Goal: Obtain resource: Download file/media

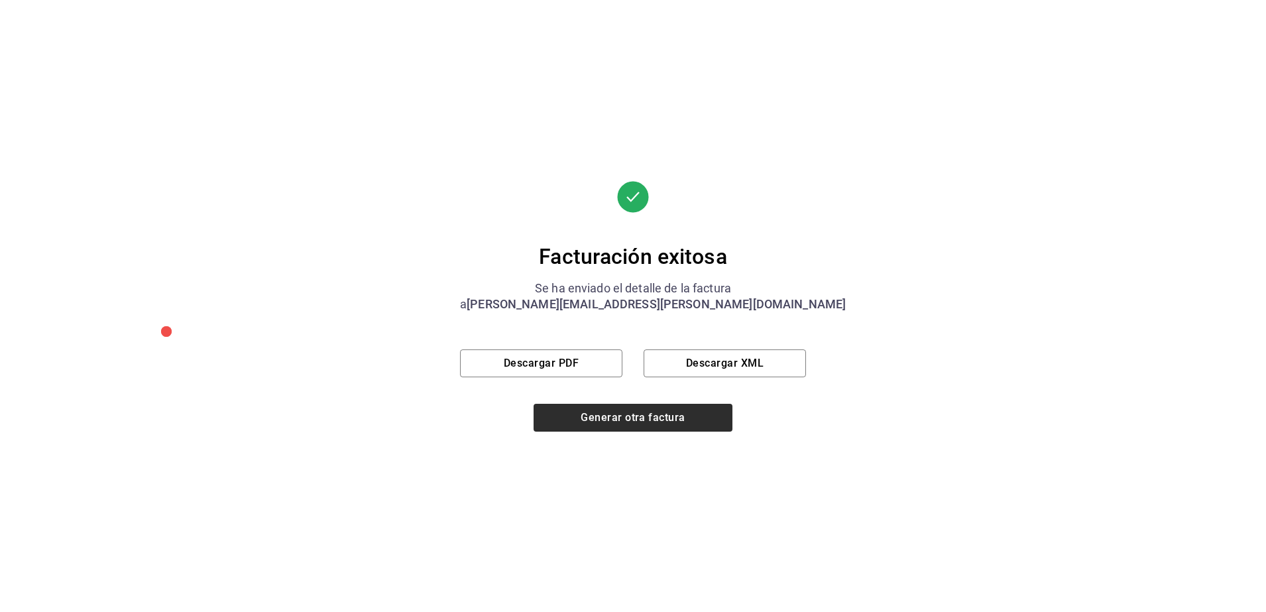
scroll to position [201, 0]
click at [617, 425] on button "Generar otra factura" at bounding box center [632, 418] width 199 height 28
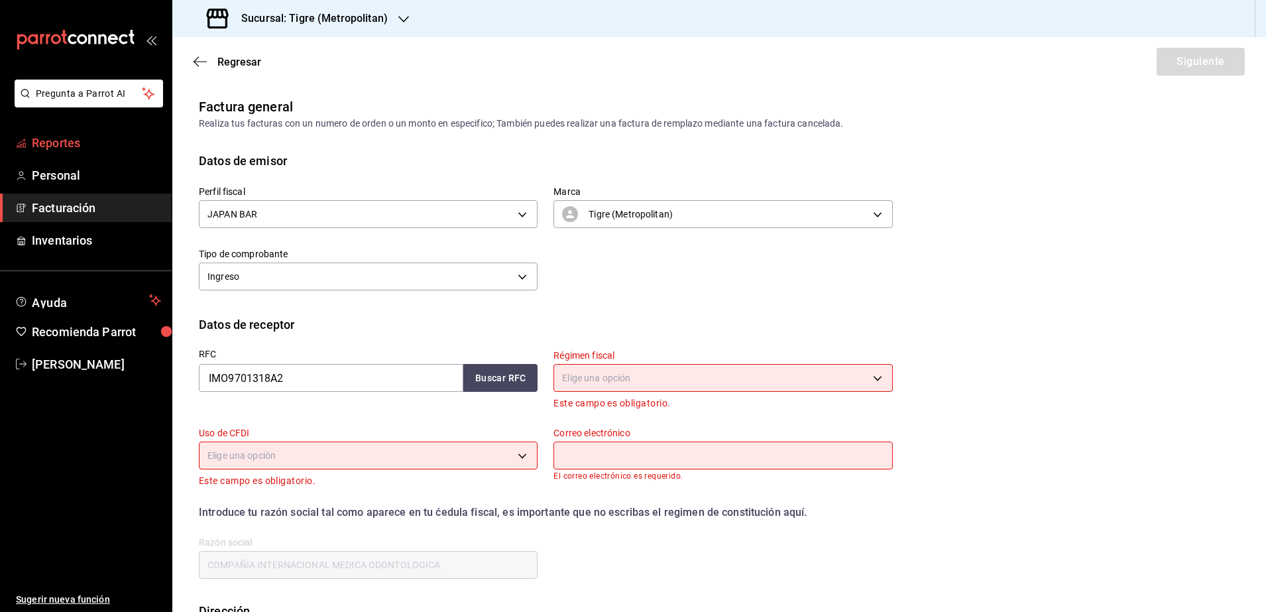
click at [88, 143] on span "Reportes" at bounding box center [96, 143] width 129 height 18
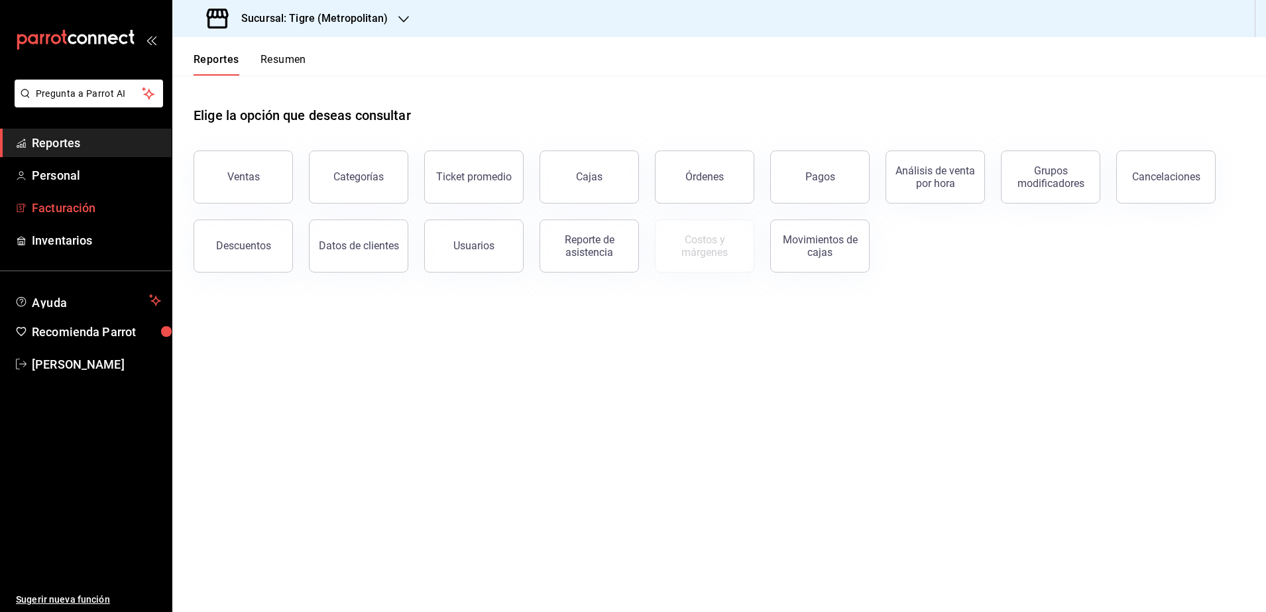
click at [69, 208] on span "Facturación" at bounding box center [96, 208] width 129 height 18
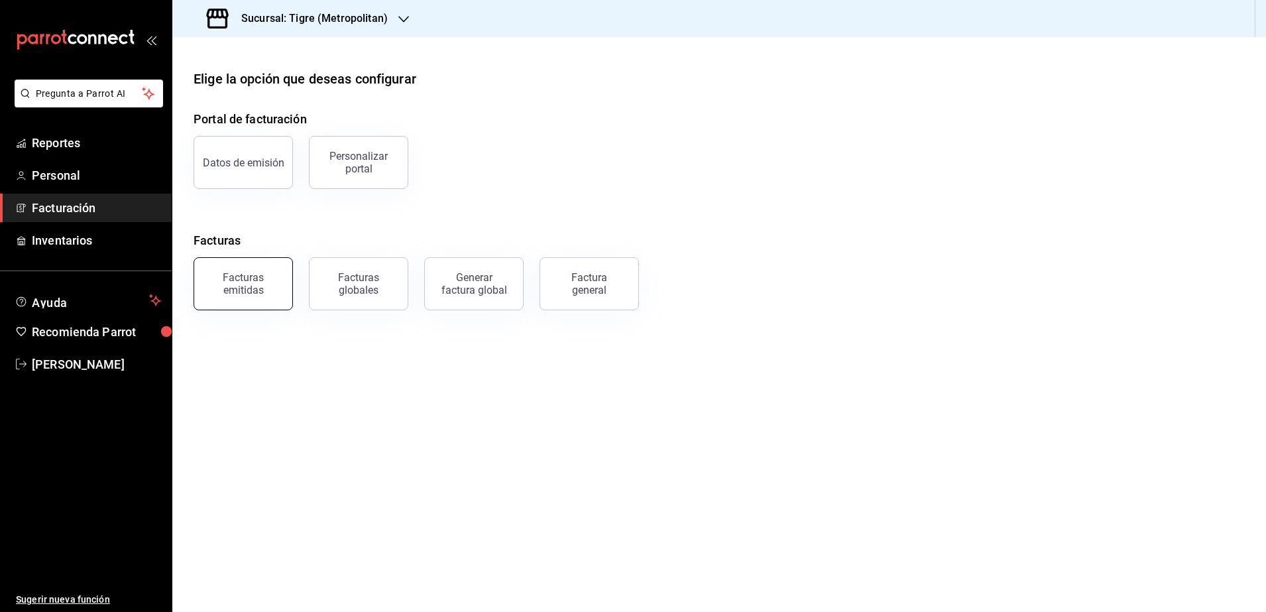
click at [233, 301] on button "Facturas emitidas" at bounding box center [243, 283] width 99 height 53
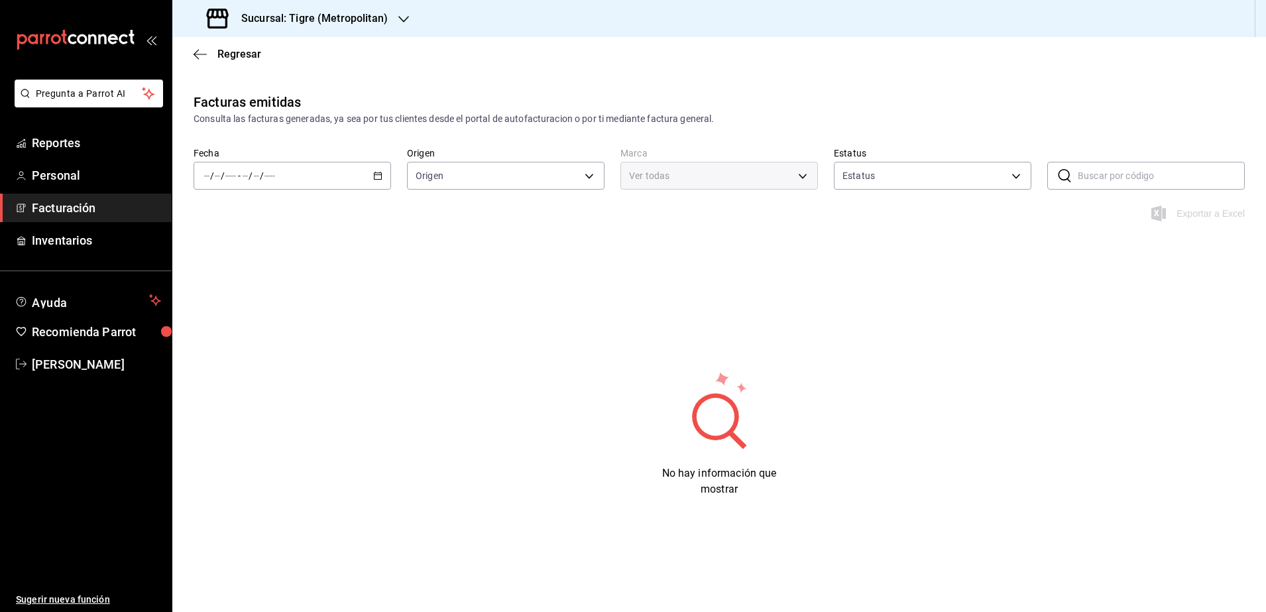
type input "ORDER_INVOICE,GENERAL_INVOICE"
type input "ACTIVE,PENDING_CANCELLATION,CANCELLED,PRE_CANCELLED"
type input "d2a20516-989b-40fe-838d-c8b0b31ef0ff"
click at [384, 174] on div "/ / - / /" at bounding box center [292, 176] width 197 height 28
click at [265, 362] on span "Rango de fechas" at bounding box center [256, 365] width 103 height 14
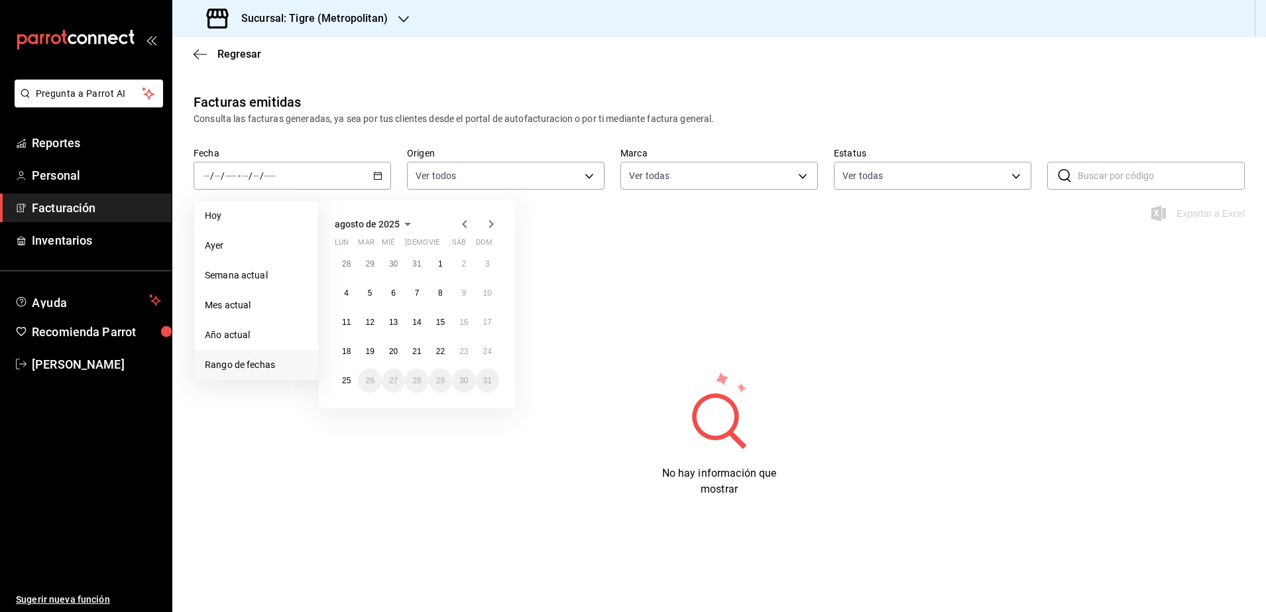
click at [465, 221] on icon "button" at bounding box center [465, 224] width 16 height 16
click at [465, 221] on icon "button" at bounding box center [465, 227] width 16 height 16
click at [442, 385] on button "27" at bounding box center [440, 380] width 23 height 24
click at [457, 384] on button "28" at bounding box center [463, 380] width 23 height 24
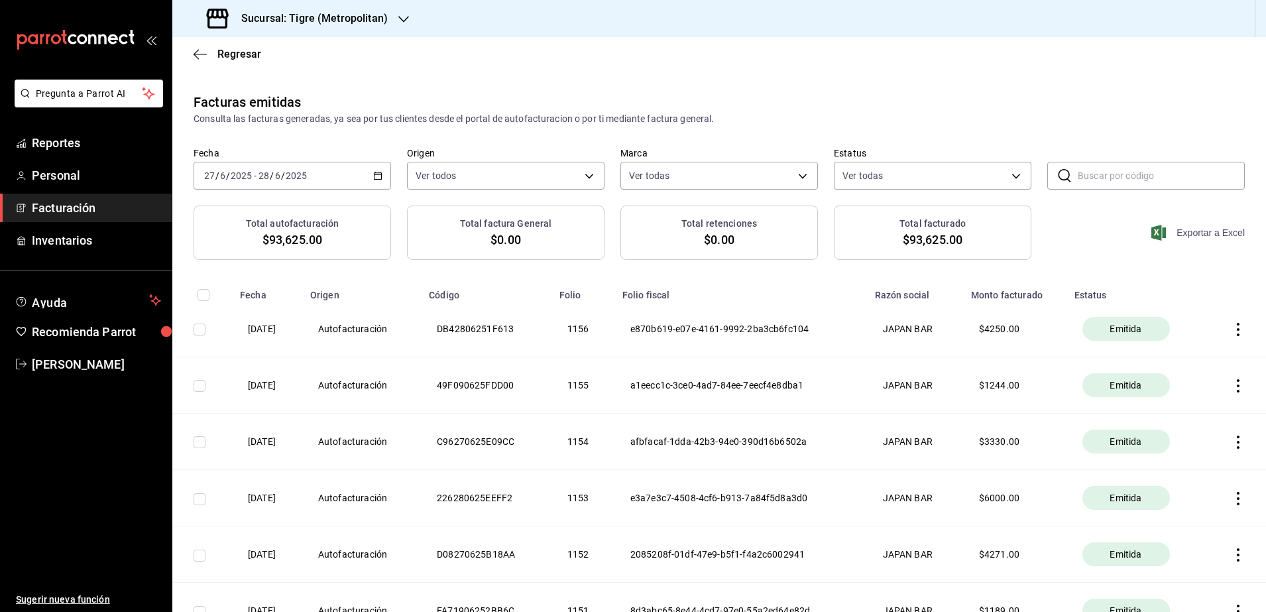
click at [1178, 233] on span "Exportar a Excel" at bounding box center [1199, 233] width 91 height 16
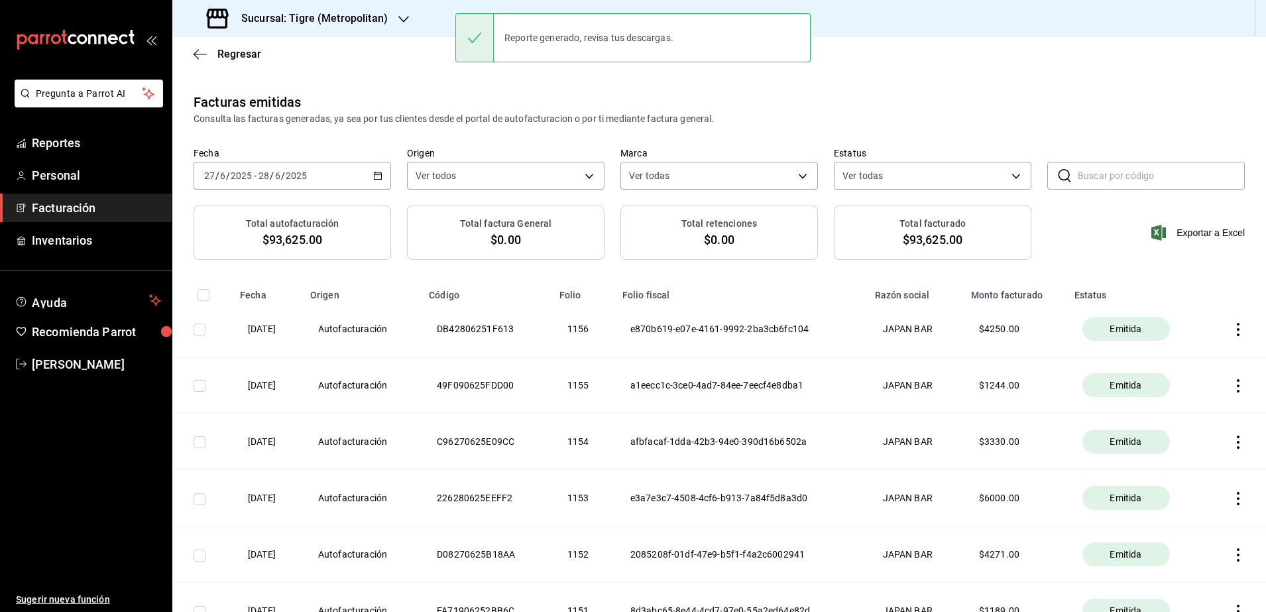
click at [315, 22] on h3 "Sucursal: Tigre (Metropolitan)" at bounding box center [309, 19] width 157 height 16
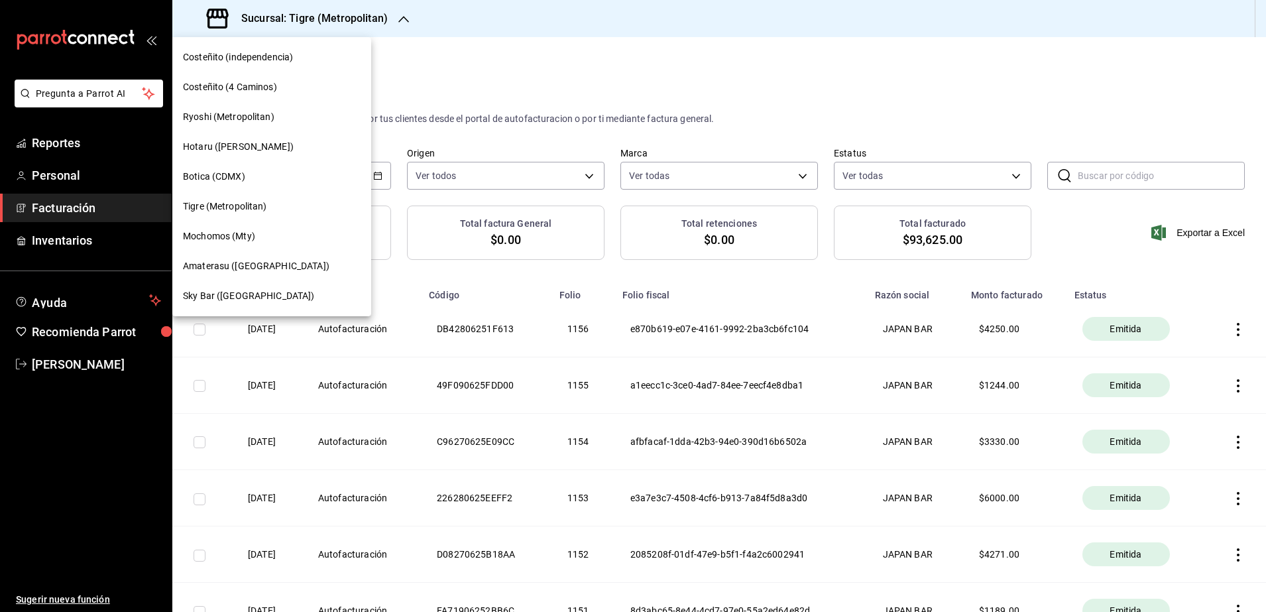
click at [277, 270] on span "Amaterasu ([GEOGRAPHIC_DATA])" at bounding box center [256, 266] width 146 height 14
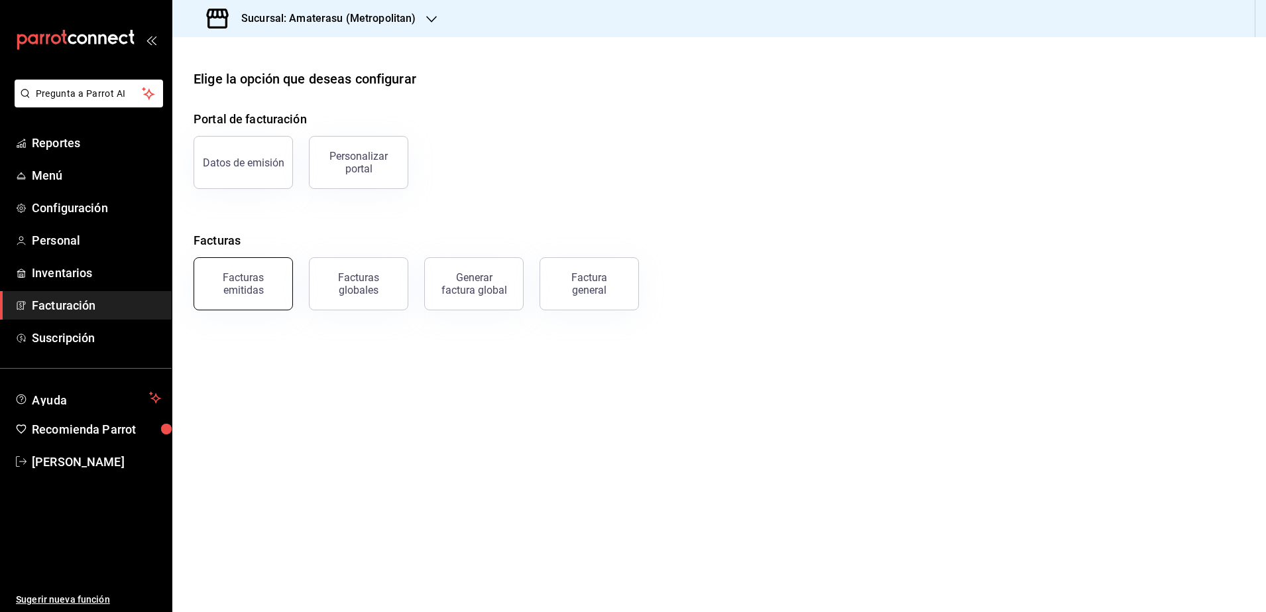
click at [270, 282] on div "Facturas emitidas" at bounding box center [243, 283] width 82 height 25
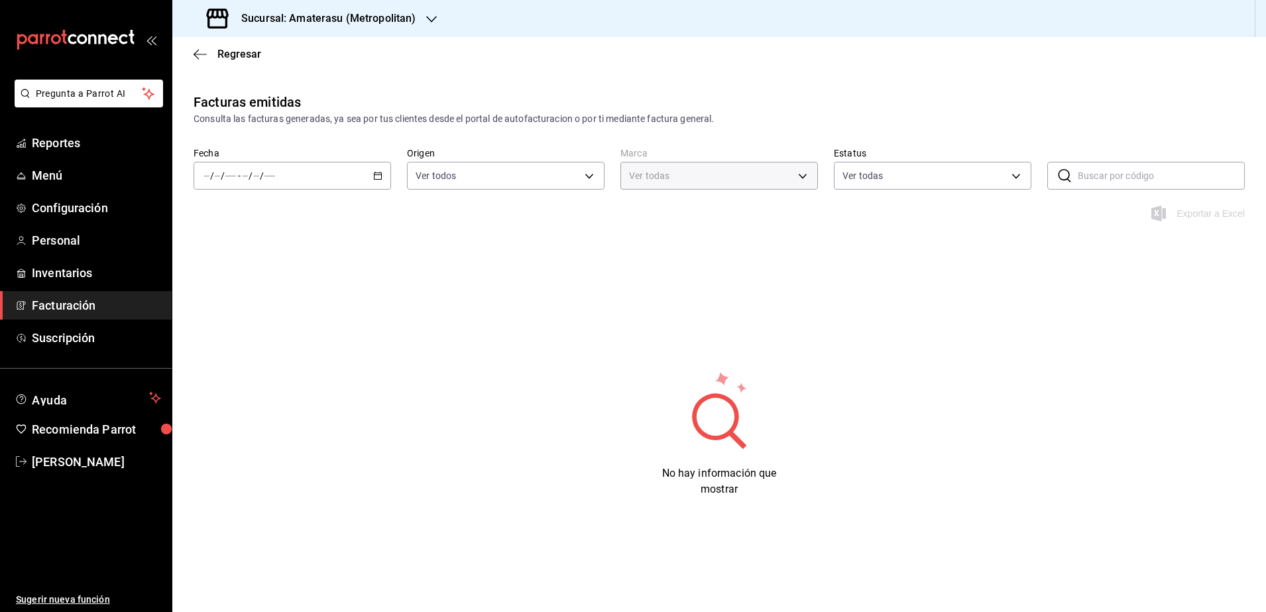
type input "e4cd7fcb-d45b-43ae-a99f-ad4ccfcd9032,f3afaab8-8c3d-4e49-a299-af9bdf6027b2"
click at [382, 181] on div "/ / - / /" at bounding box center [292, 176] width 197 height 28
click at [259, 365] on span "Rango de fechas" at bounding box center [256, 365] width 103 height 14
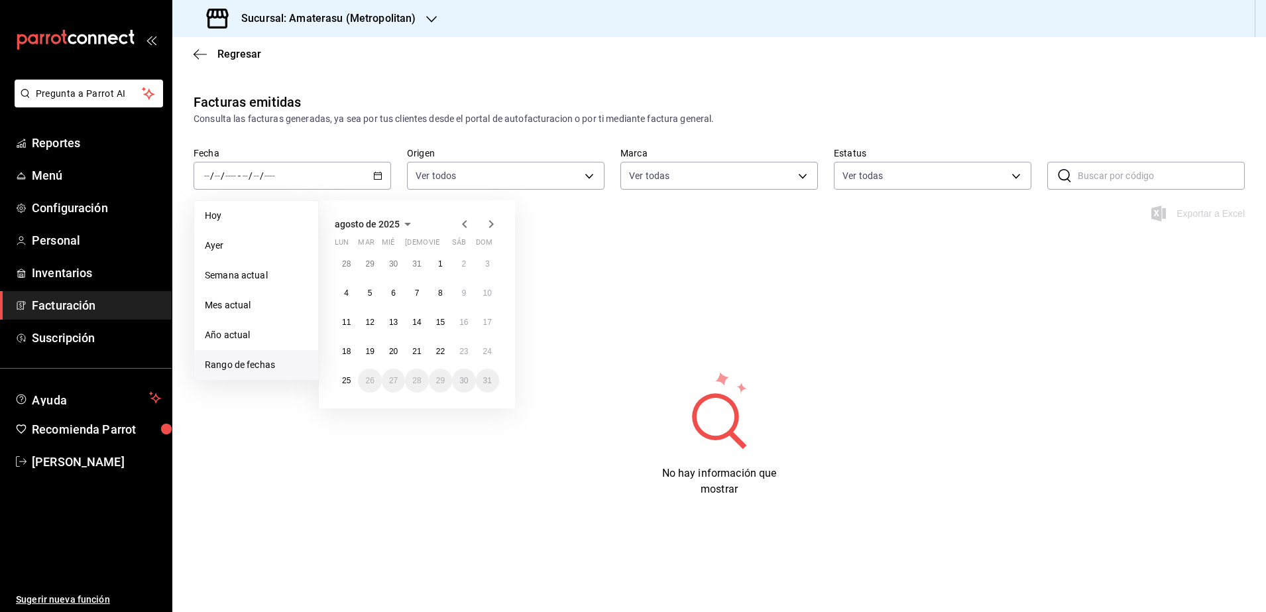
click at [469, 228] on icon "button" at bounding box center [465, 224] width 16 height 16
click at [469, 228] on icon "button" at bounding box center [465, 227] width 16 height 16
click at [445, 372] on button "27" at bounding box center [440, 380] width 23 height 24
click at [453, 377] on button "28" at bounding box center [463, 380] width 23 height 24
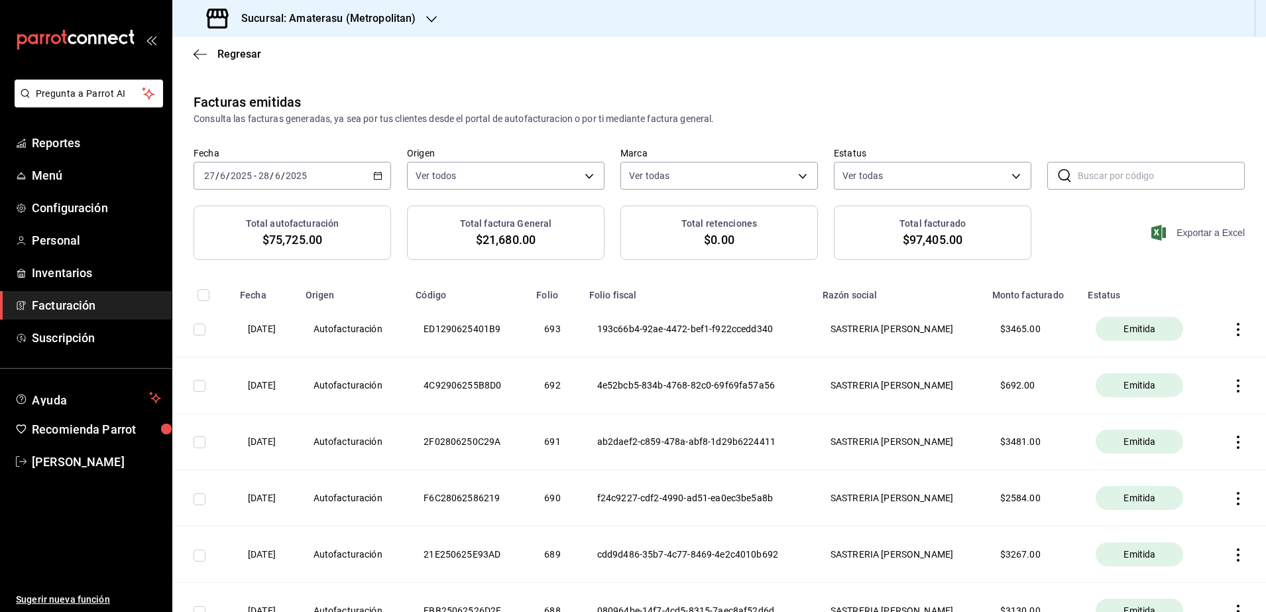
click at [1197, 237] on span "Exportar a Excel" at bounding box center [1199, 233] width 91 height 16
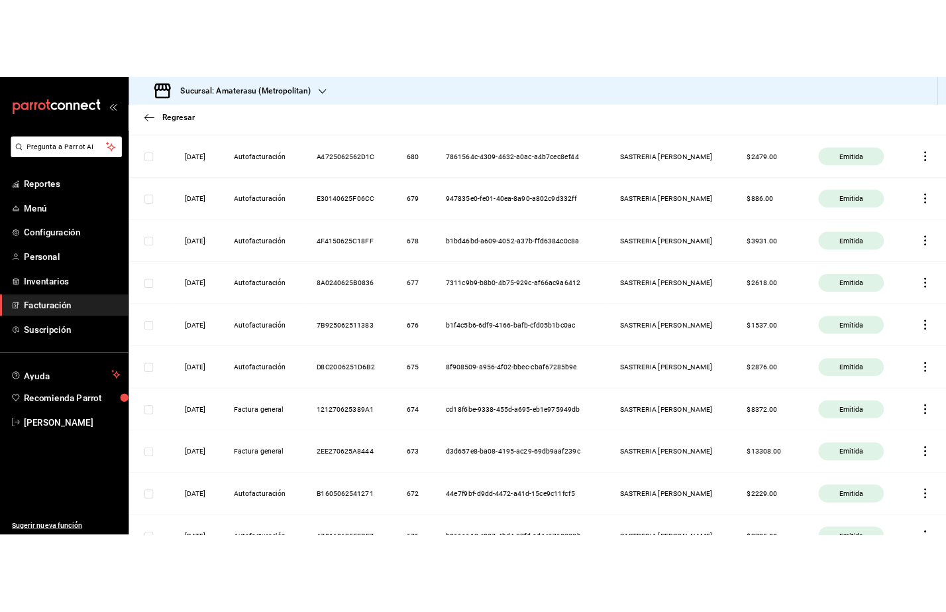
scroll to position [994, 0]
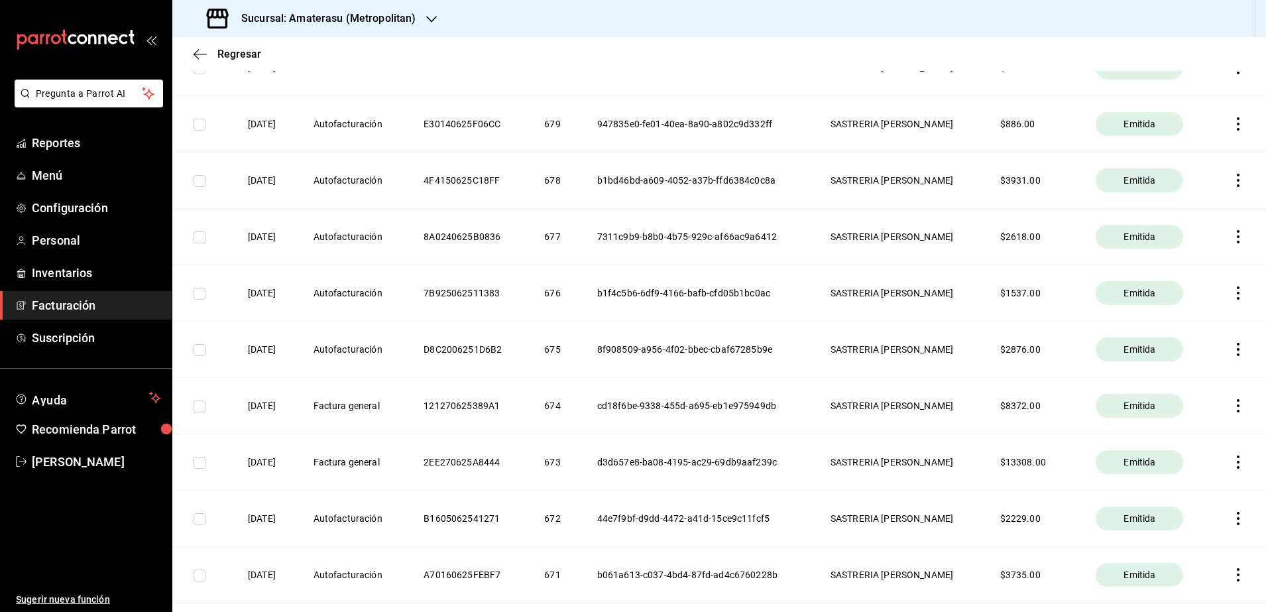
click at [1231, 461] on icon "button" at bounding box center [1237, 461] width 13 height 13
click at [1194, 434] on span "Descargar PDF" at bounding box center [1173, 429] width 84 height 13
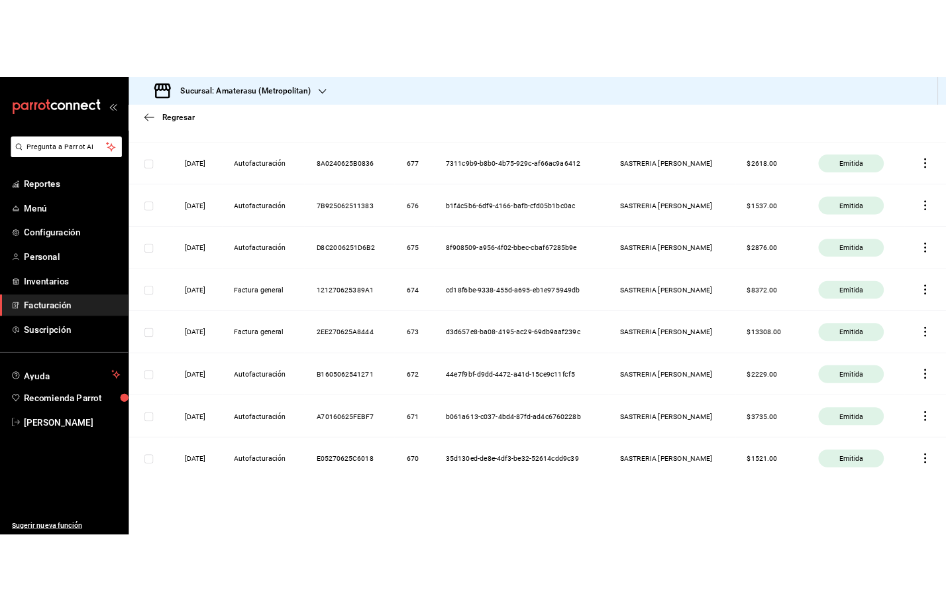
scroll to position [1115, 0]
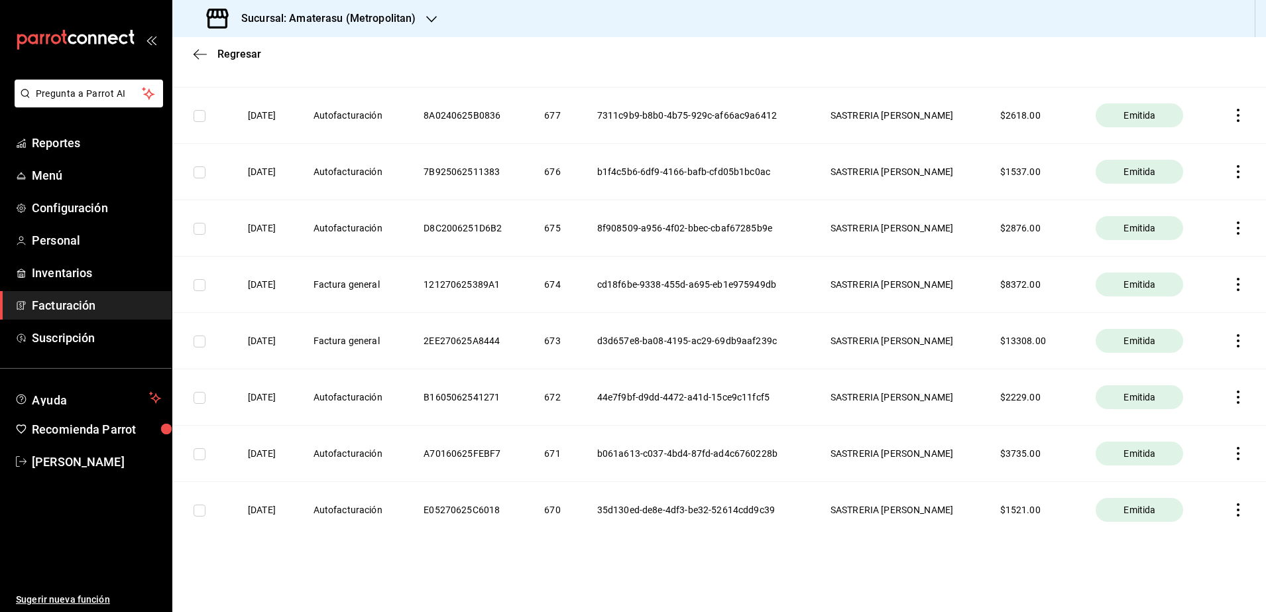
click at [1231, 287] on icon "button" at bounding box center [1237, 284] width 13 height 13
click at [1155, 300] on li "Descargar XML" at bounding box center [1173, 285] width 117 height 34
click at [1231, 290] on icon "button" at bounding box center [1237, 284] width 13 height 13
click at [1183, 254] on div "Descargar PDF" at bounding box center [1184, 252] width 64 height 11
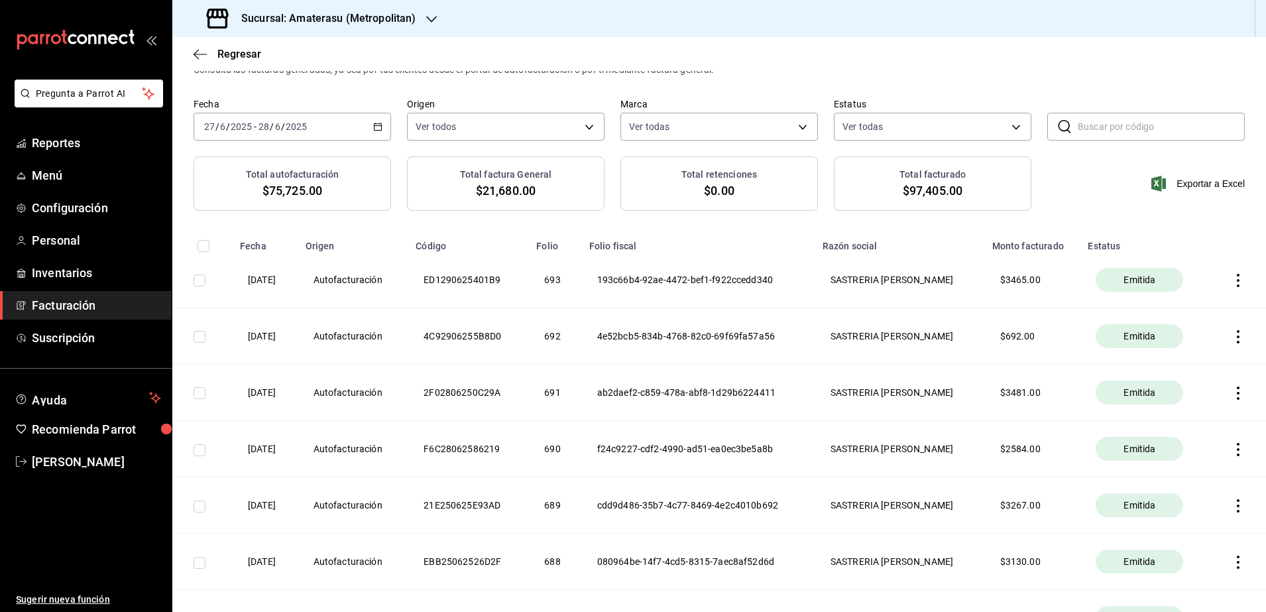
scroll to position [0, 0]
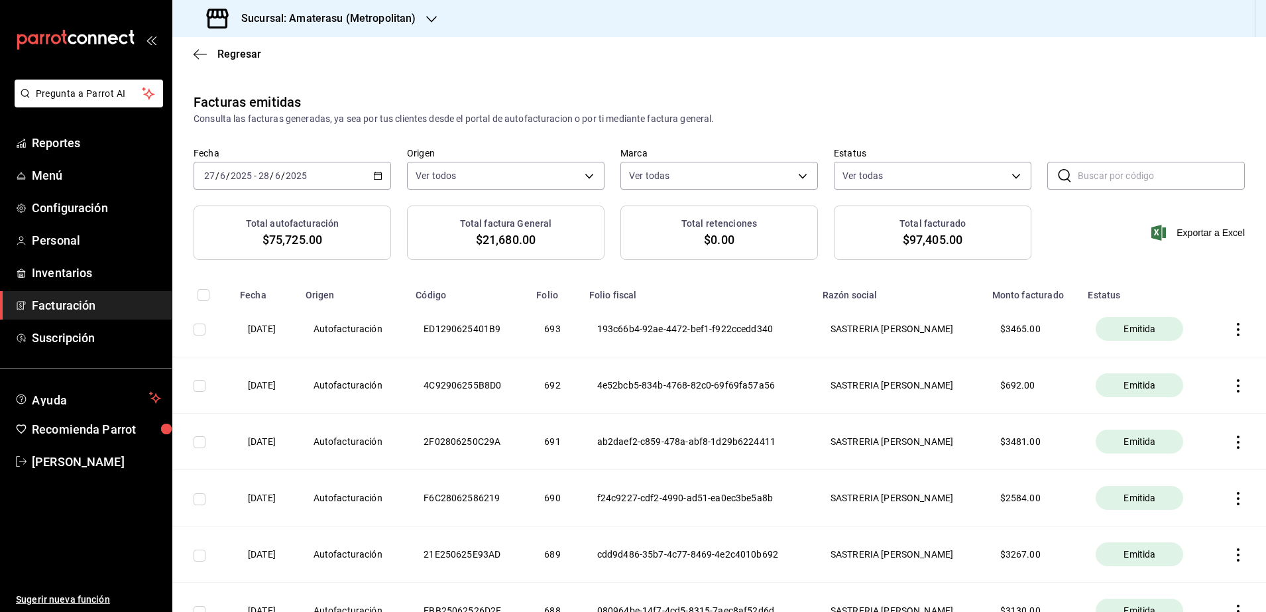
click at [378, 175] on icon "button" at bounding box center [377, 175] width 9 height 9
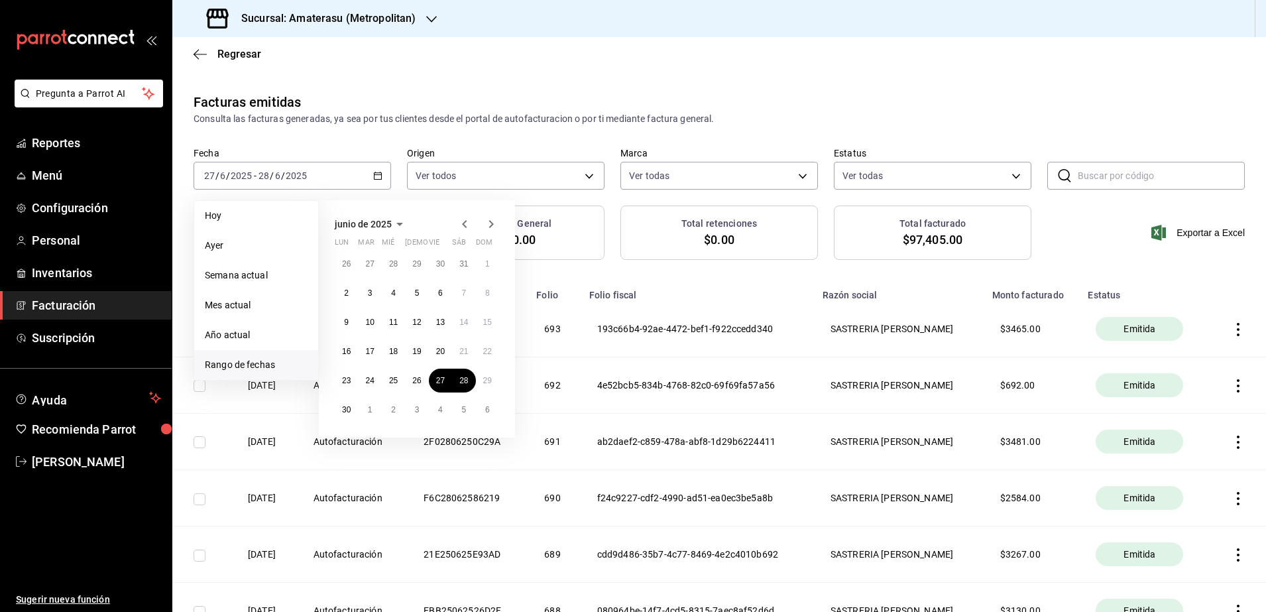
click at [463, 226] on icon "button" at bounding box center [465, 224] width 16 height 16
click at [387, 294] on button "7" at bounding box center [393, 293] width 23 height 24
click at [374, 321] on abbr "13" at bounding box center [369, 321] width 9 height 9
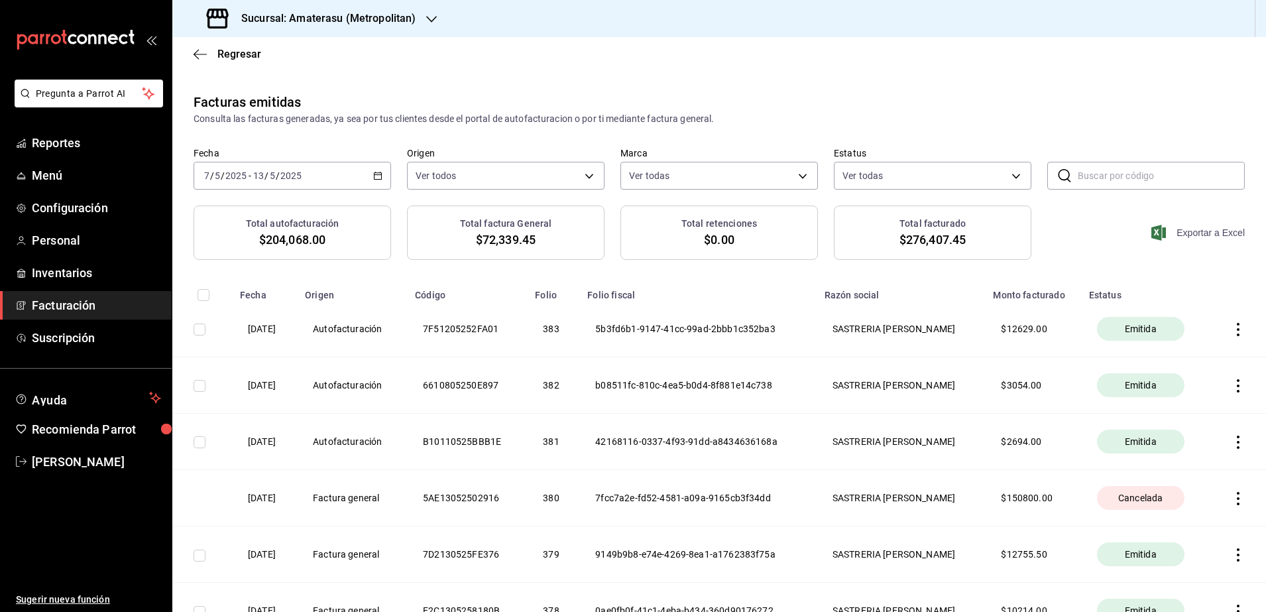
click at [1189, 231] on span "Exportar a Excel" at bounding box center [1199, 233] width 91 height 16
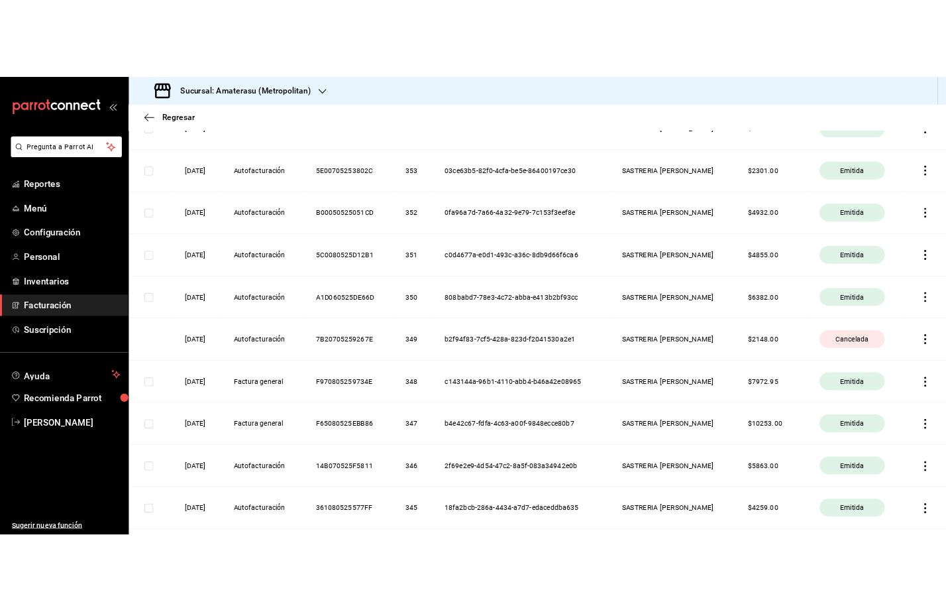
scroll to position [2186, 0]
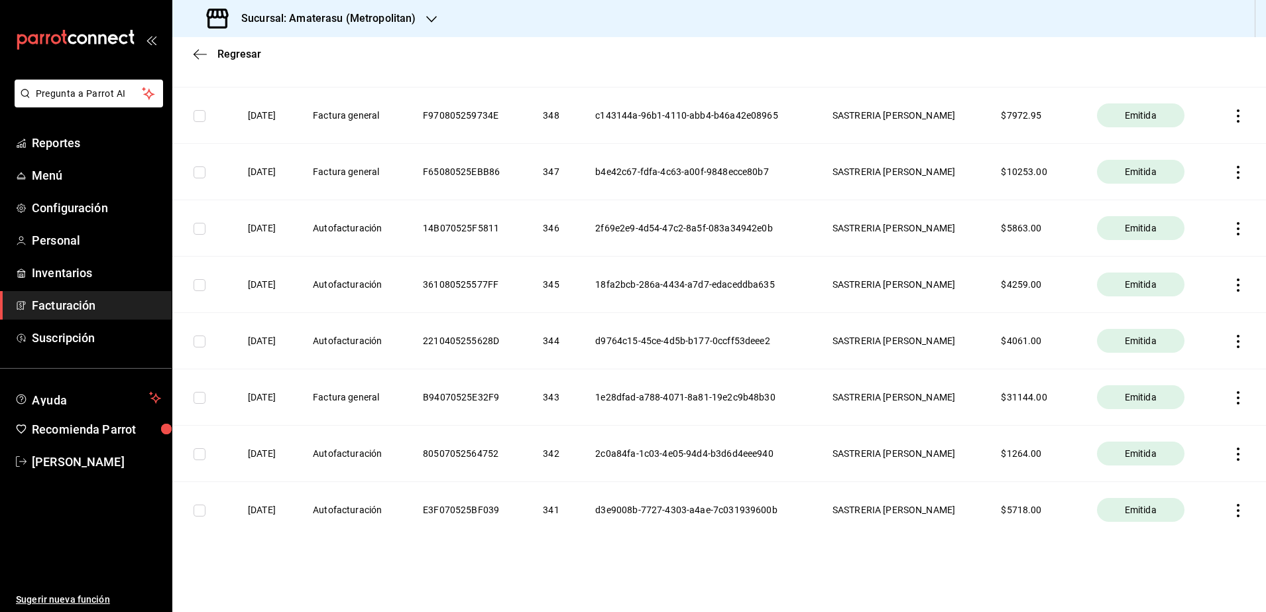
click at [1231, 399] on icon "button" at bounding box center [1237, 397] width 13 height 13
click at [1202, 377] on li "Descargar PDF" at bounding box center [1173, 364] width 117 height 34
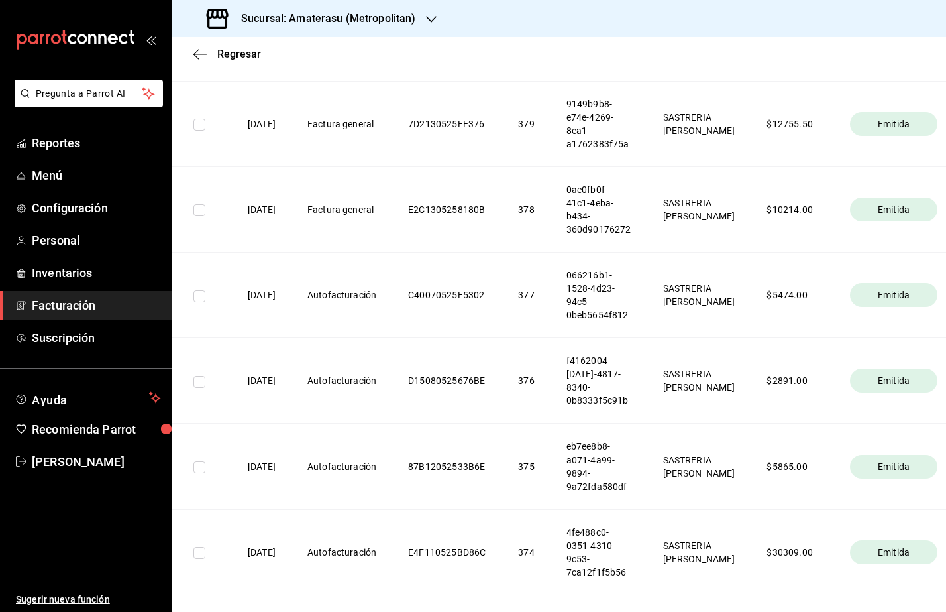
scroll to position [529, 0]
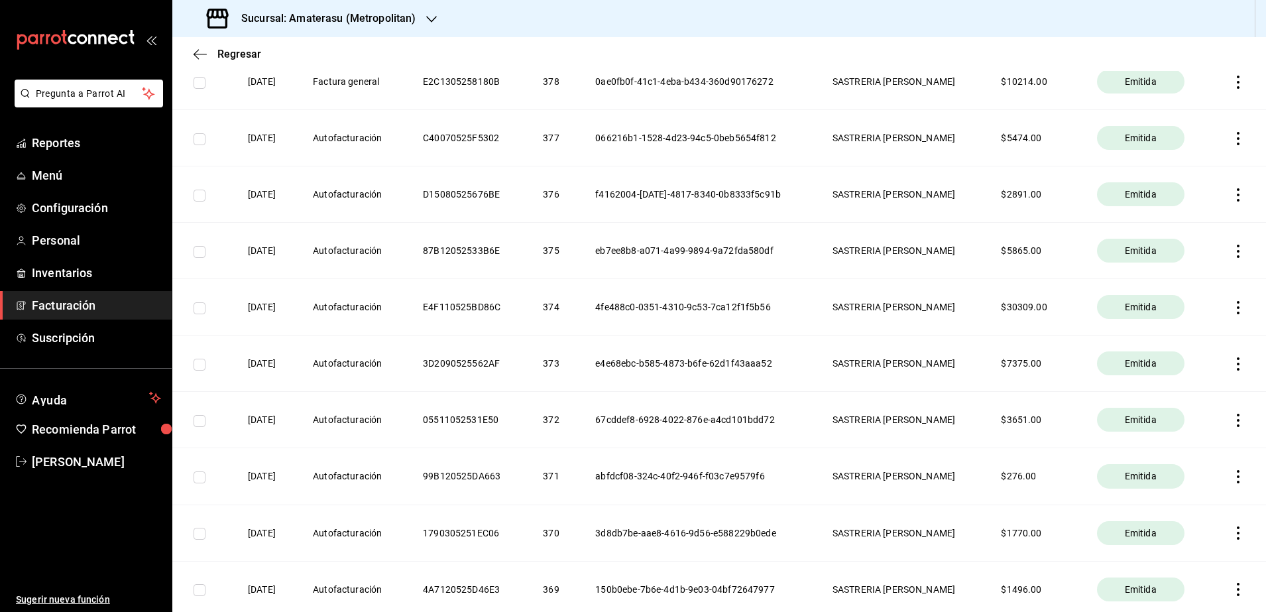
click at [1231, 81] on icon "button" at bounding box center [1237, 82] width 13 height 13
click at [1184, 59] on li "Descargar PDF" at bounding box center [1173, 49] width 117 height 34
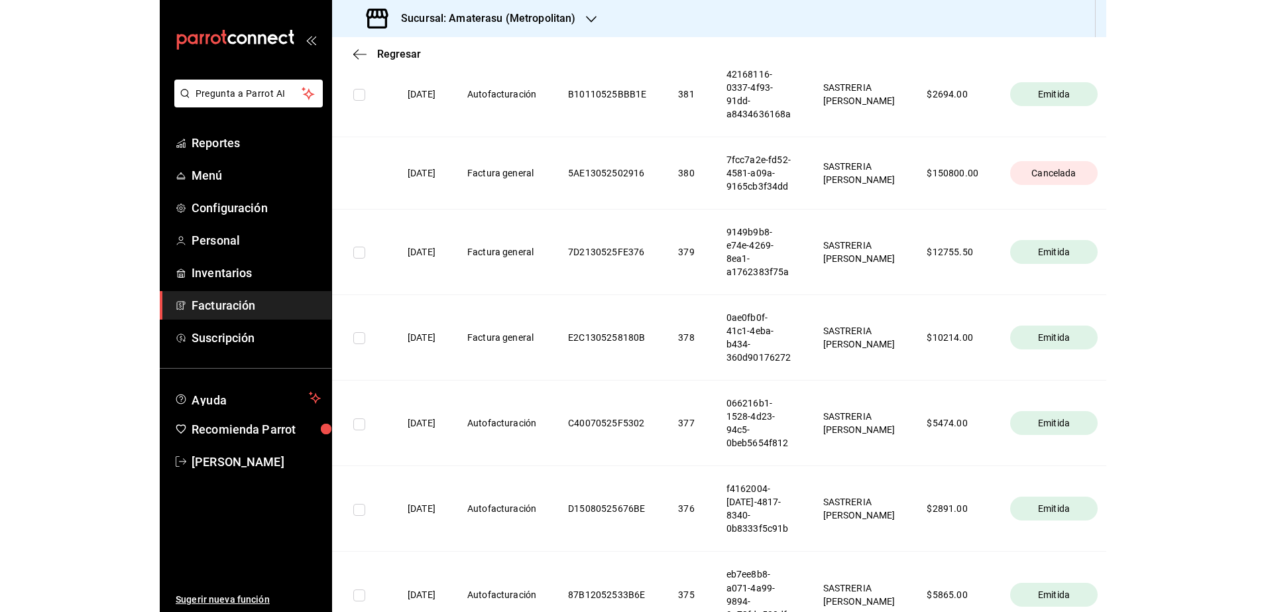
scroll to position [280, 0]
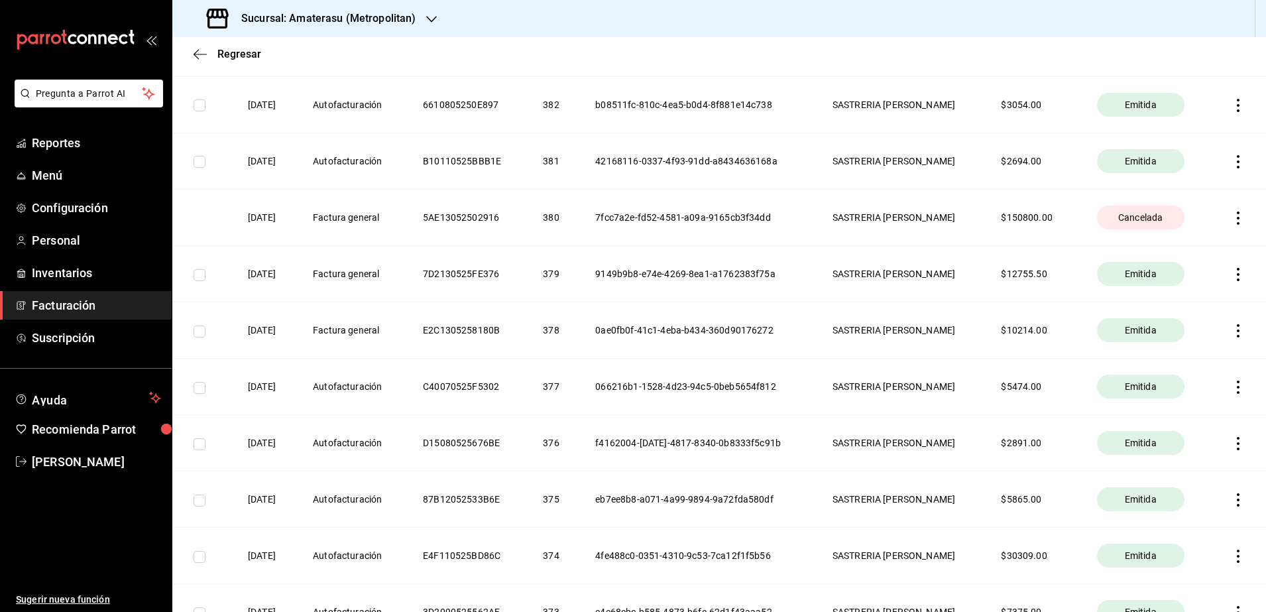
click at [1231, 272] on icon "button" at bounding box center [1237, 274] width 13 height 13
click at [1195, 247] on span "Descargar PDF" at bounding box center [1173, 241] width 84 height 13
